Goal: Transaction & Acquisition: Obtain resource

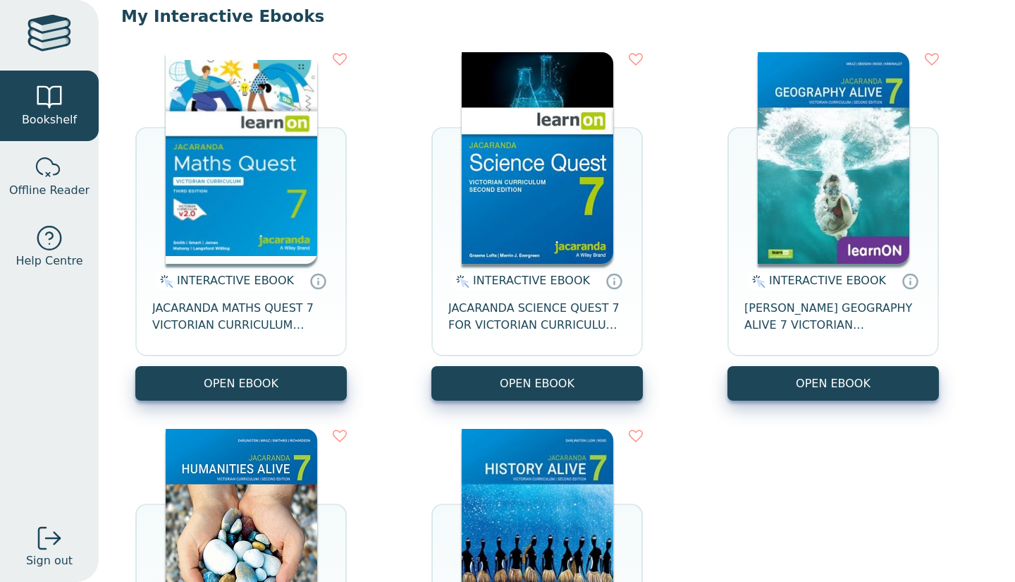
scroll to position [258, 0]
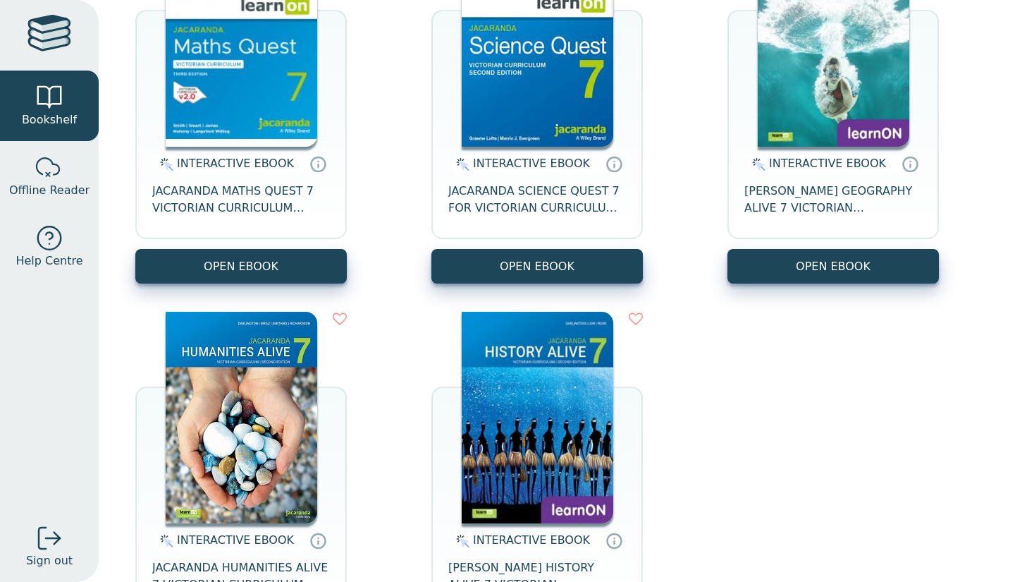
click at [235, 386] on img at bounding box center [242, 417] width 152 height 211
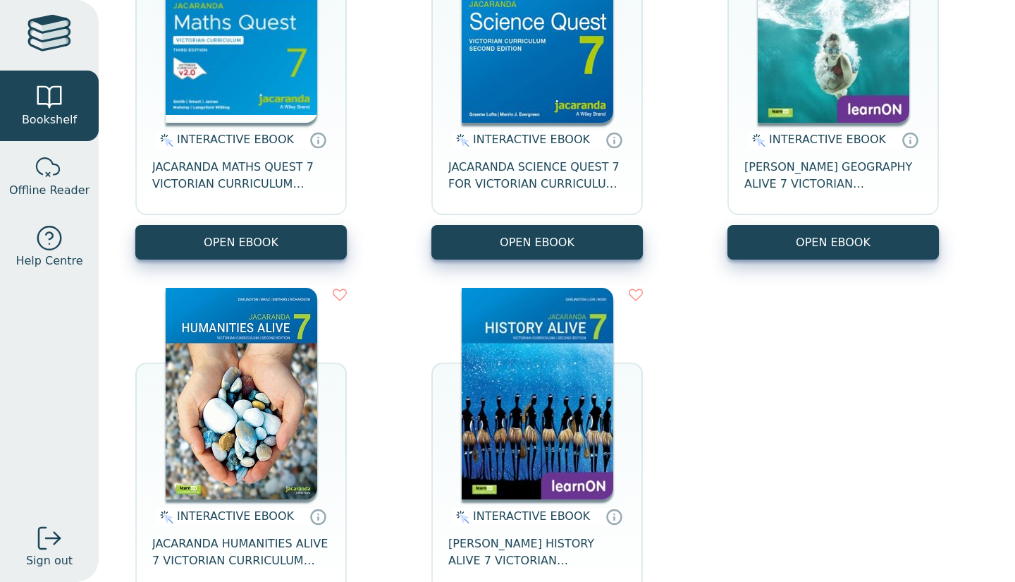
click at [577, 360] on img at bounding box center [538, 393] width 152 height 211
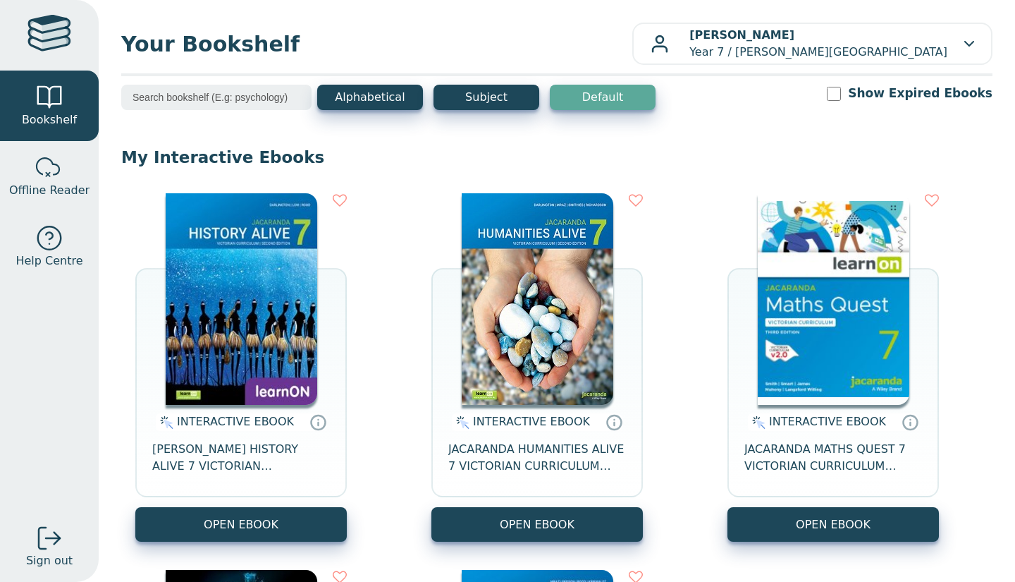
scroll to position [117, 0]
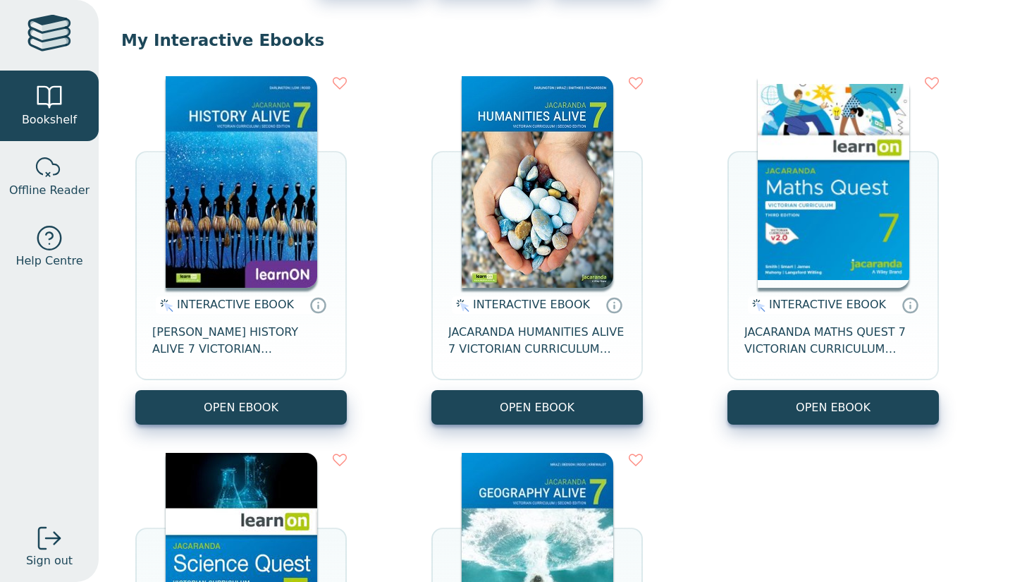
click at [266, 247] on img at bounding box center [242, 181] width 152 height 211
